Goal: Task Accomplishment & Management: Complete application form

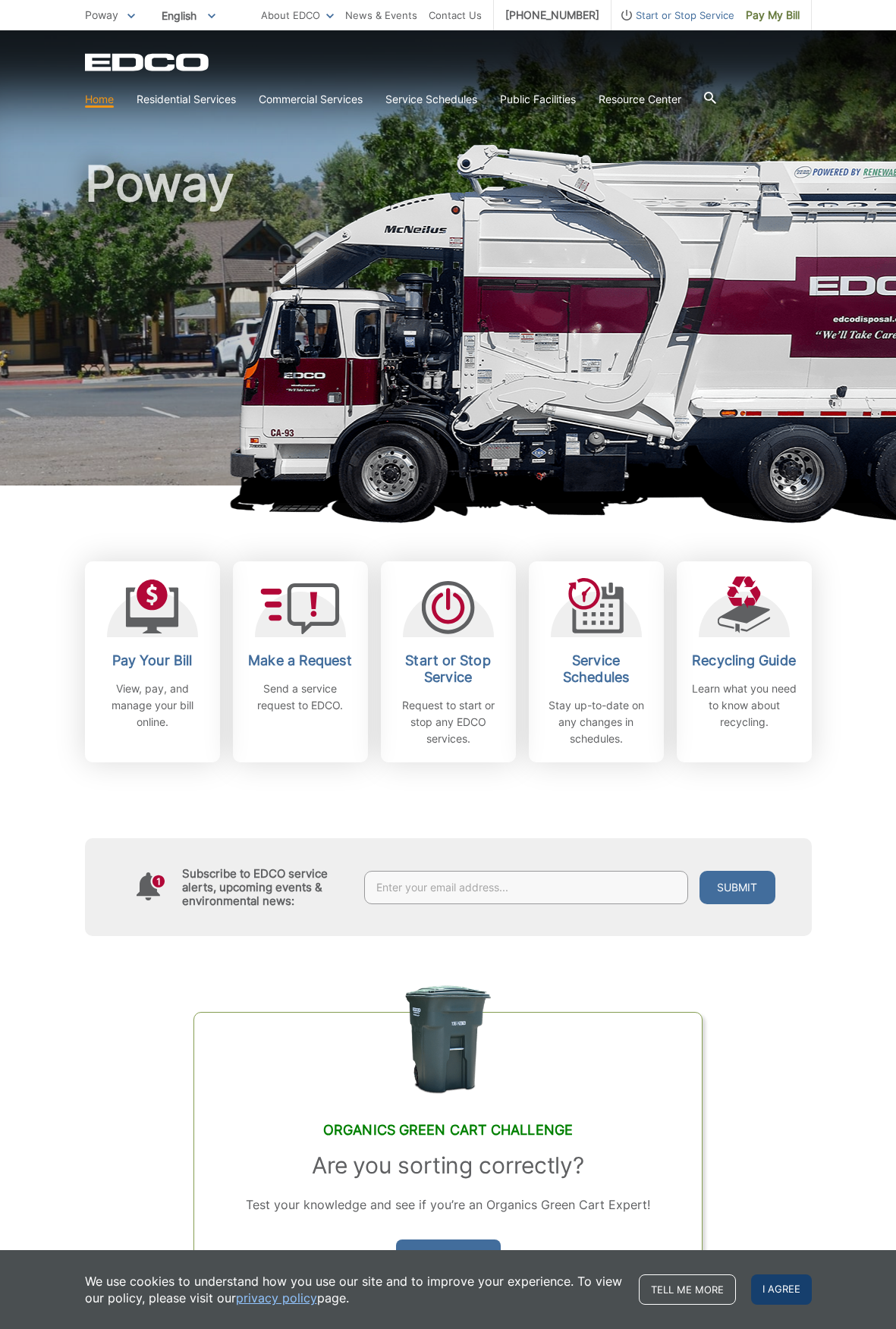
click at [793, 1290] on span "I agree" at bounding box center [780, 1289] width 60 height 31
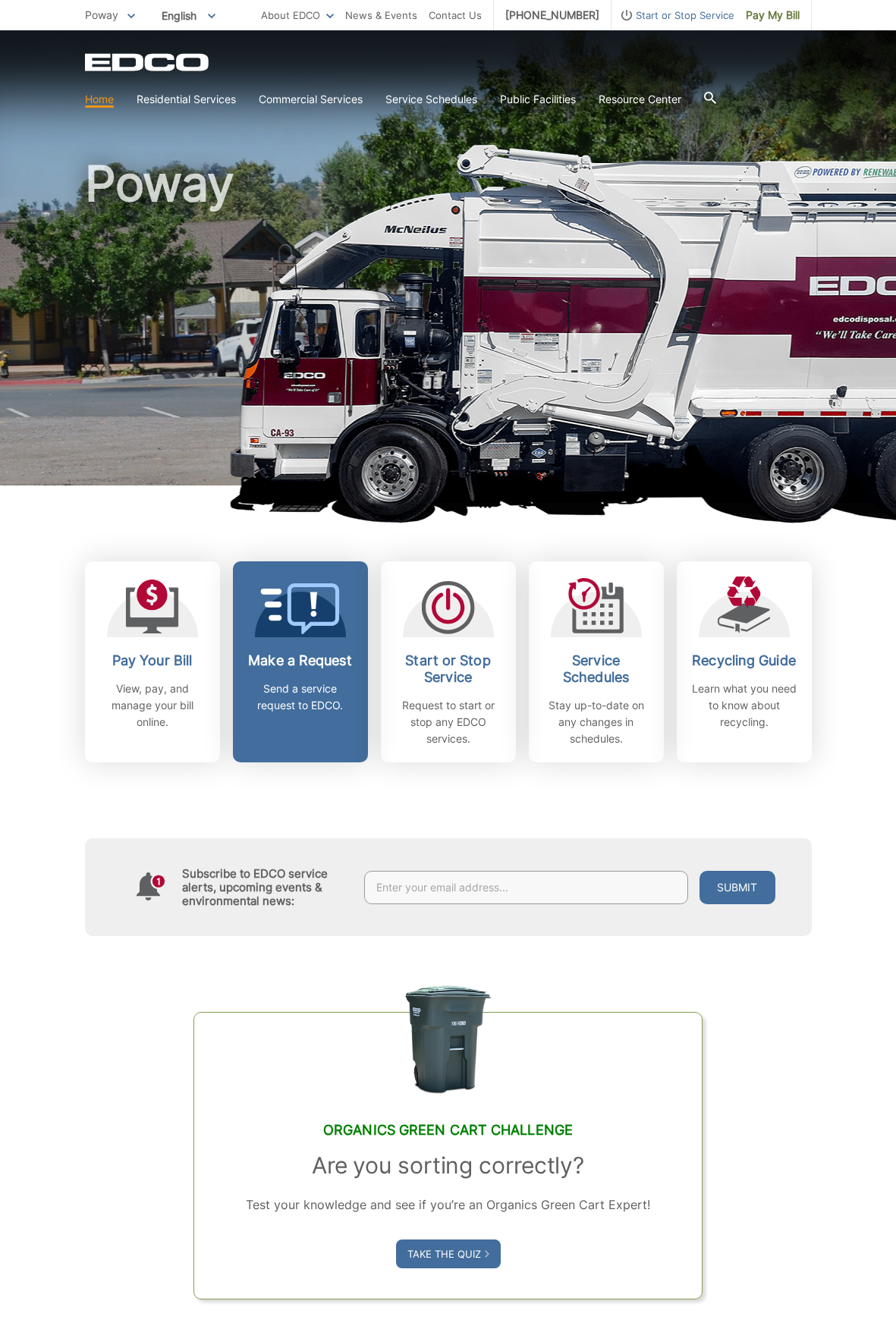
click at [274, 658] on h2 "Make a Request" at bounding box center [300, 661] width 112 height 17
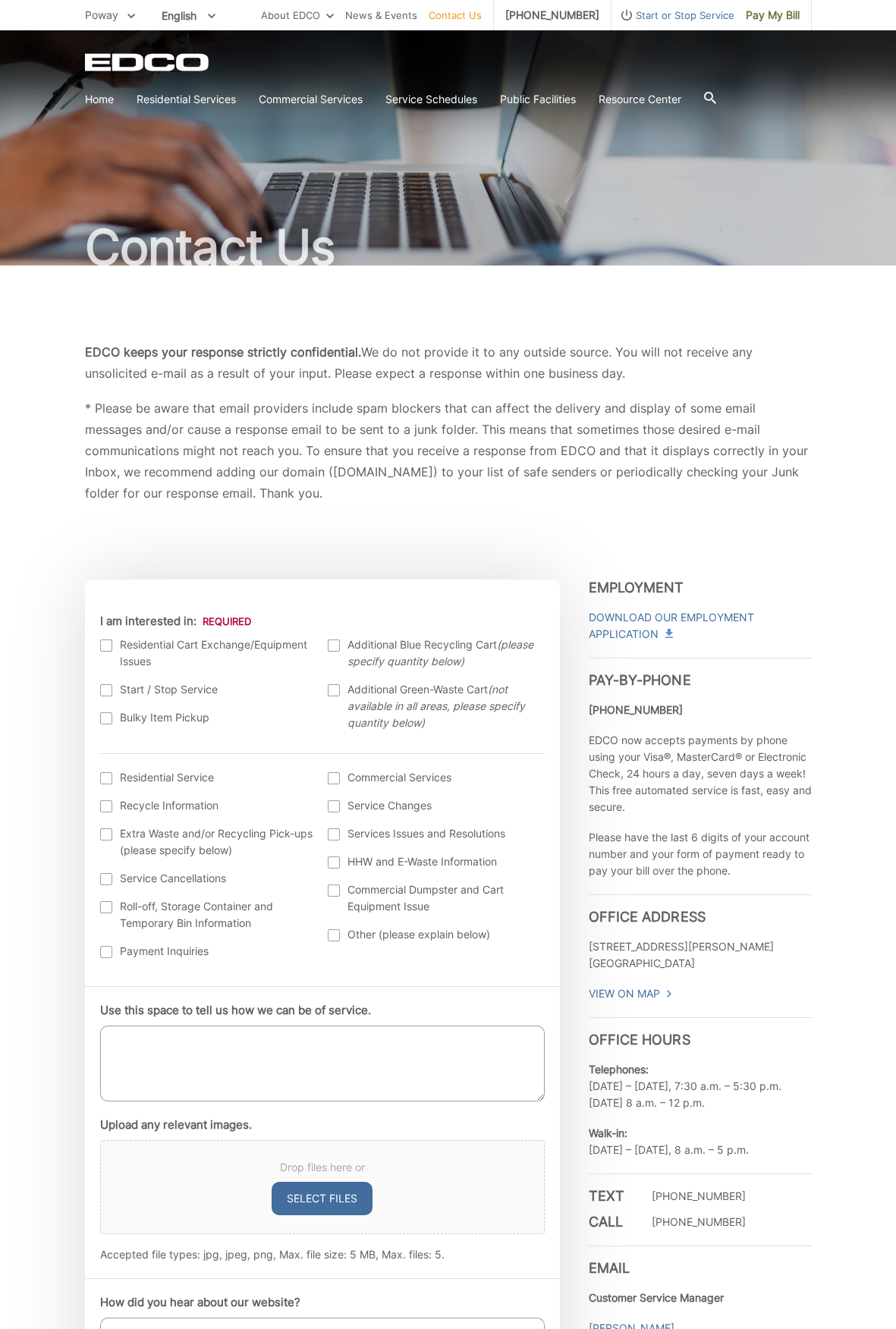
click at [196, 716] on label "Bulky Item Pickup" at bounding box center [207, 717] width 213 height 17
click at [0, 0] on input "Bulky Item Pickup" at bounding box center [0, 0] width 0 height 0
click at [226, 1057] on textarea "Use this space to tell us how we can be of service." at bounding box center [322, 1064] width 445 height 76
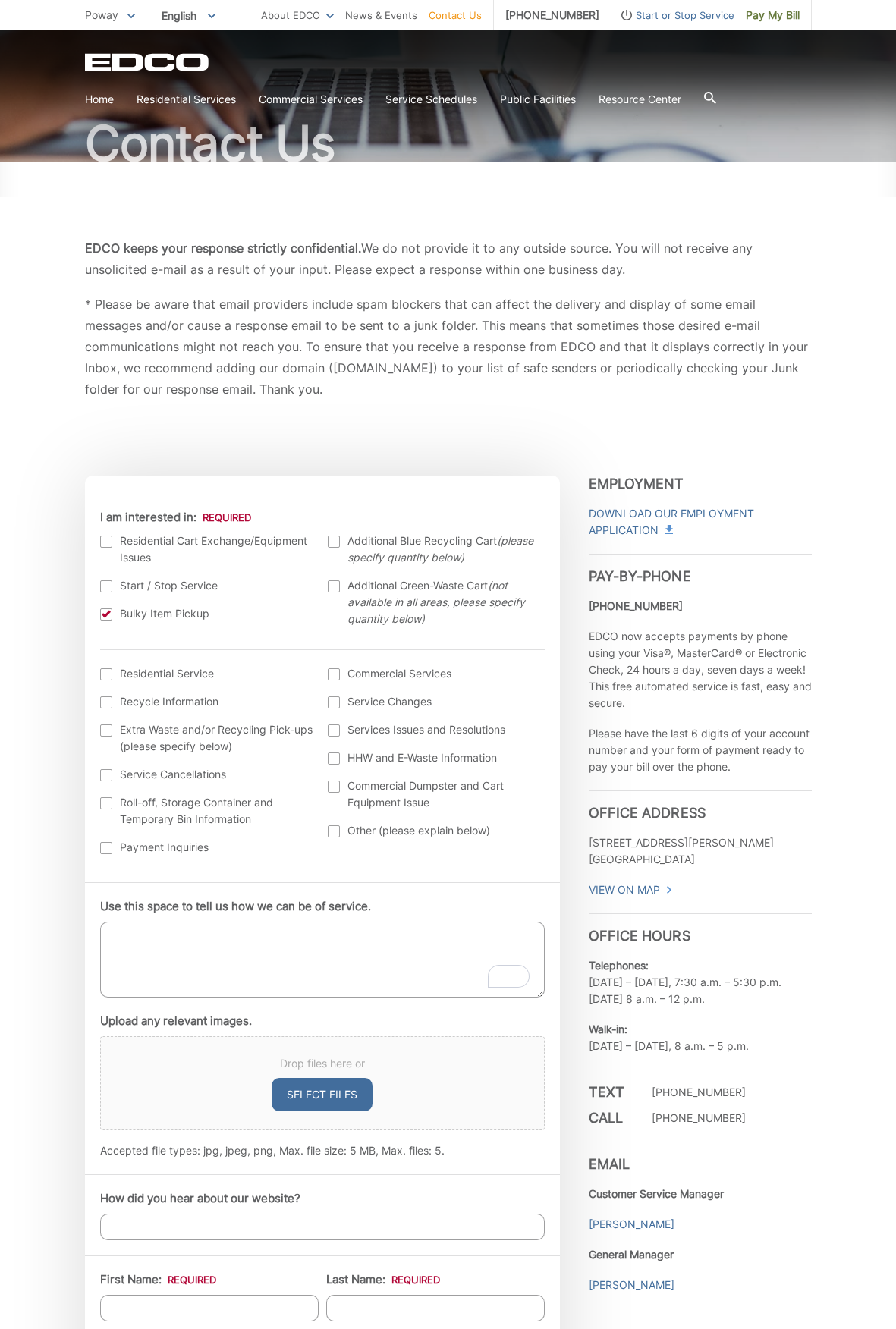
scroll to position [143, 0]
